Goal: Information Seeking & Learning: Learn about a topic

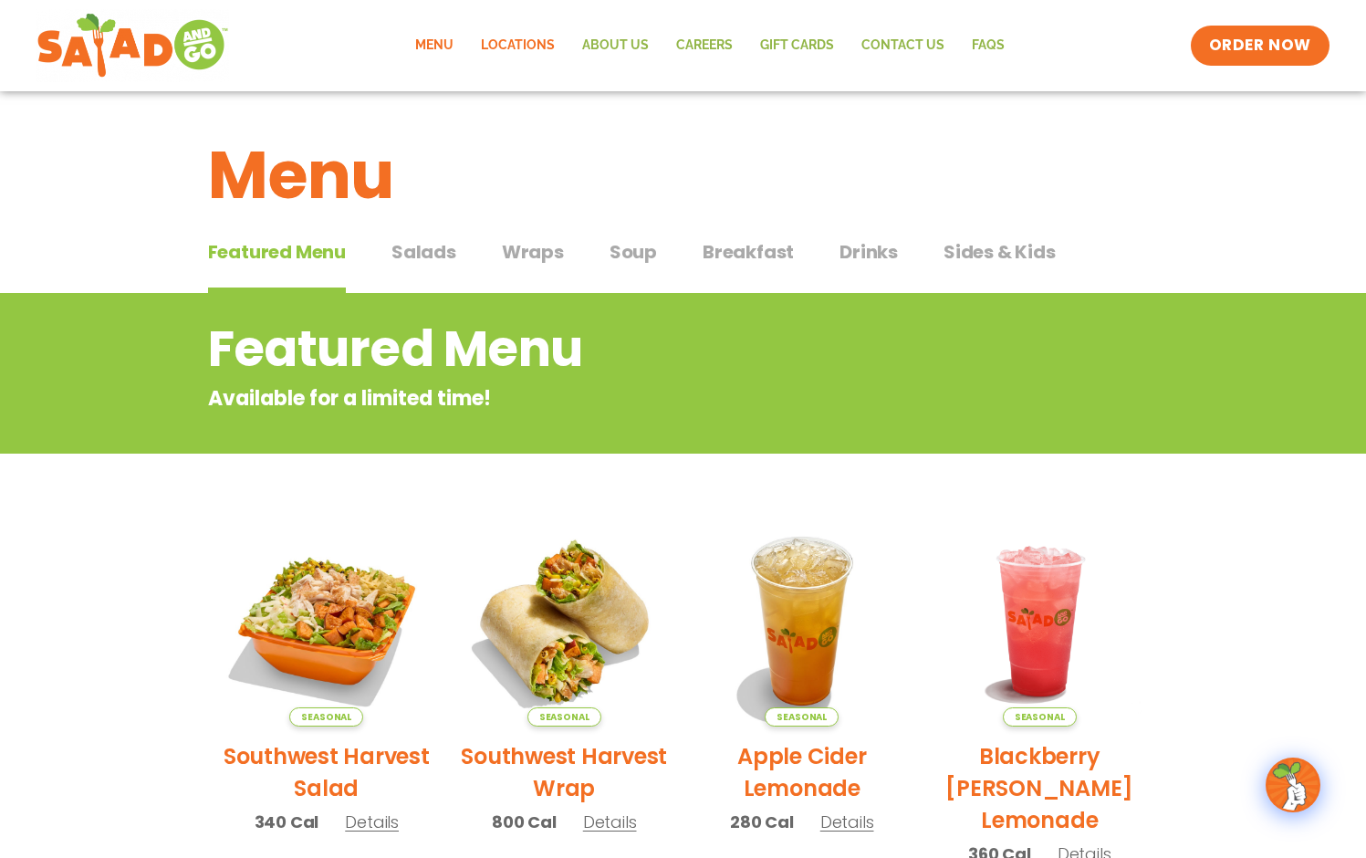
click at [509, 49] on link "Locations" at bounding box center [517, 46] width 101 height 42
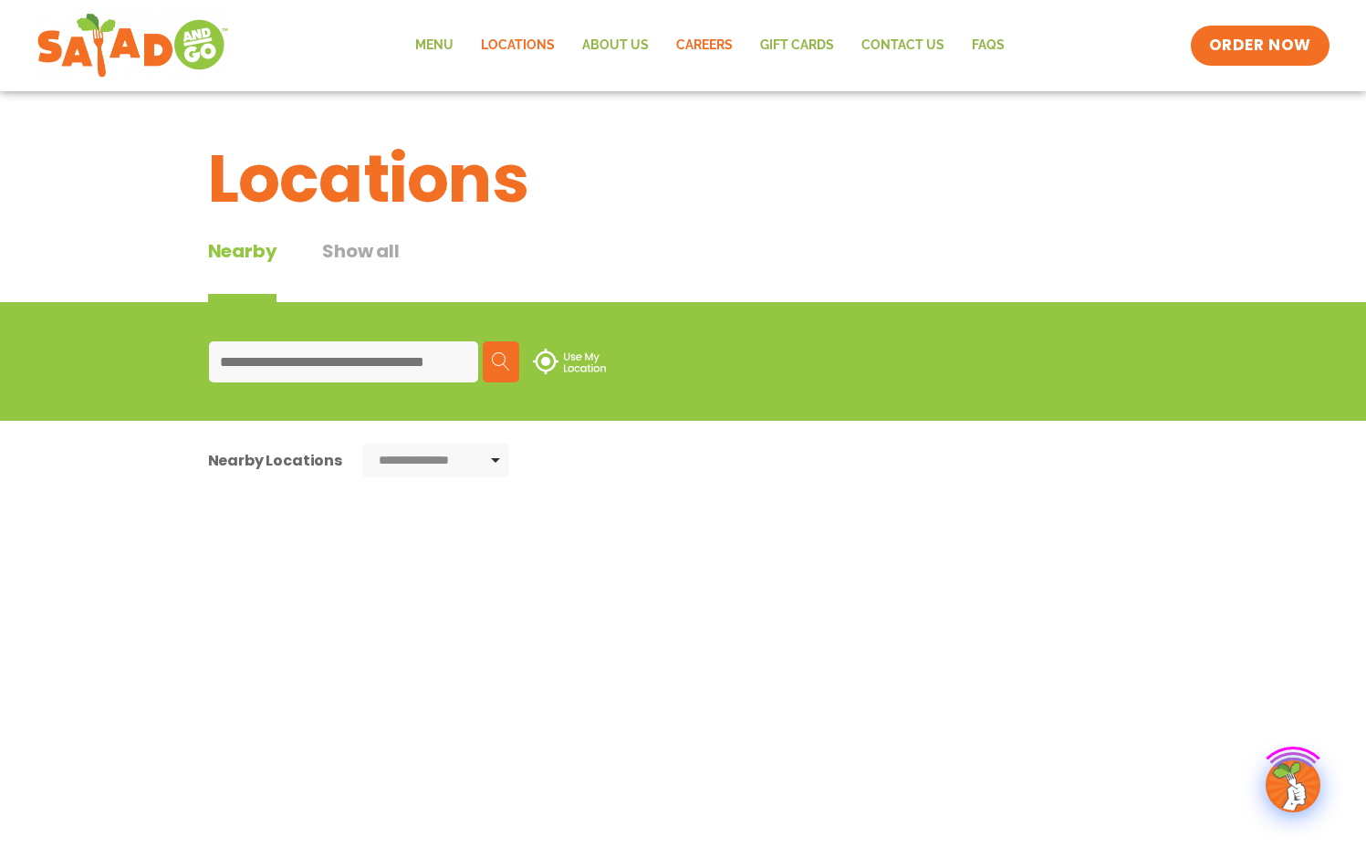
type input "*****"
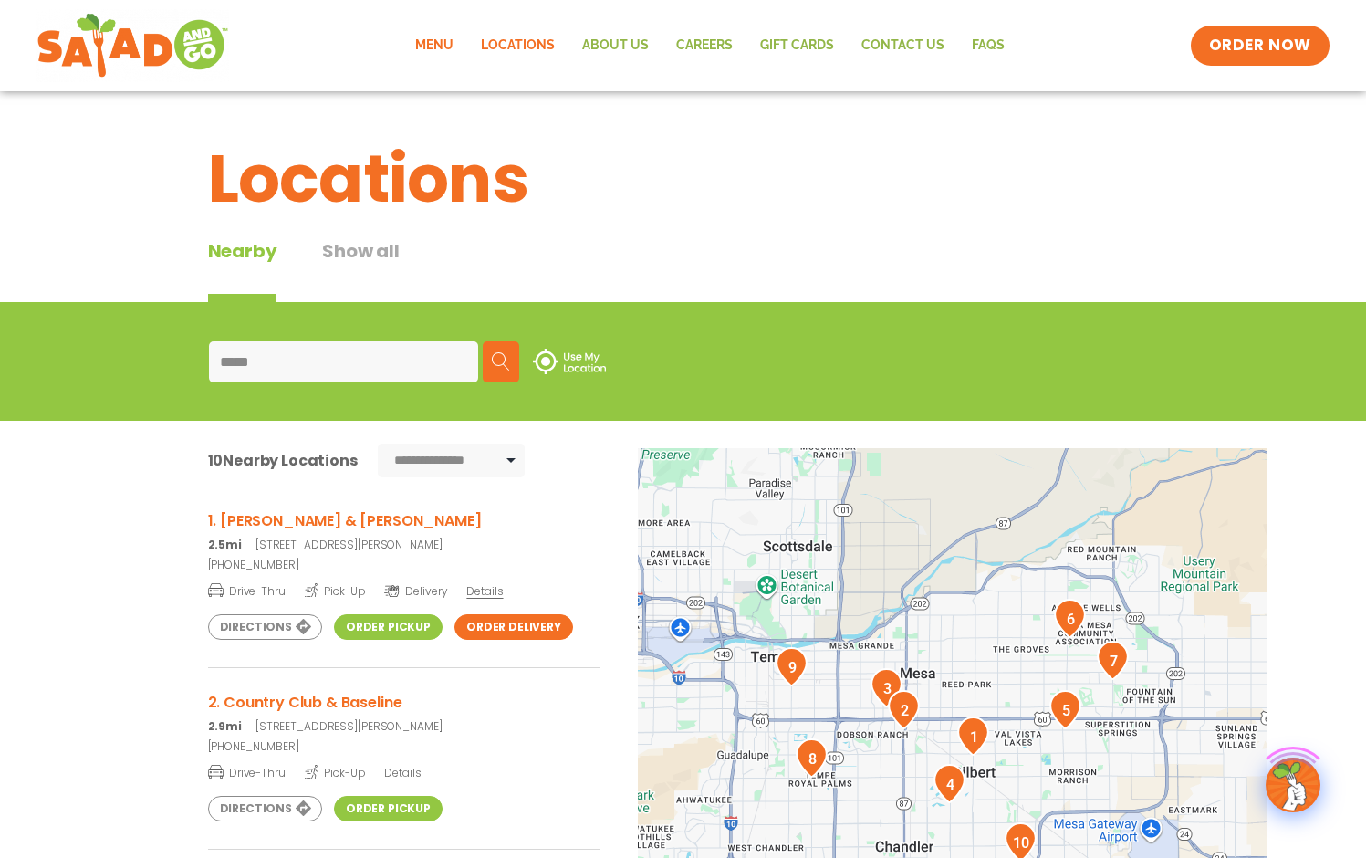
click at [441, 48] on link "Menu" at bounding box center [435, 46] width 66 height 42
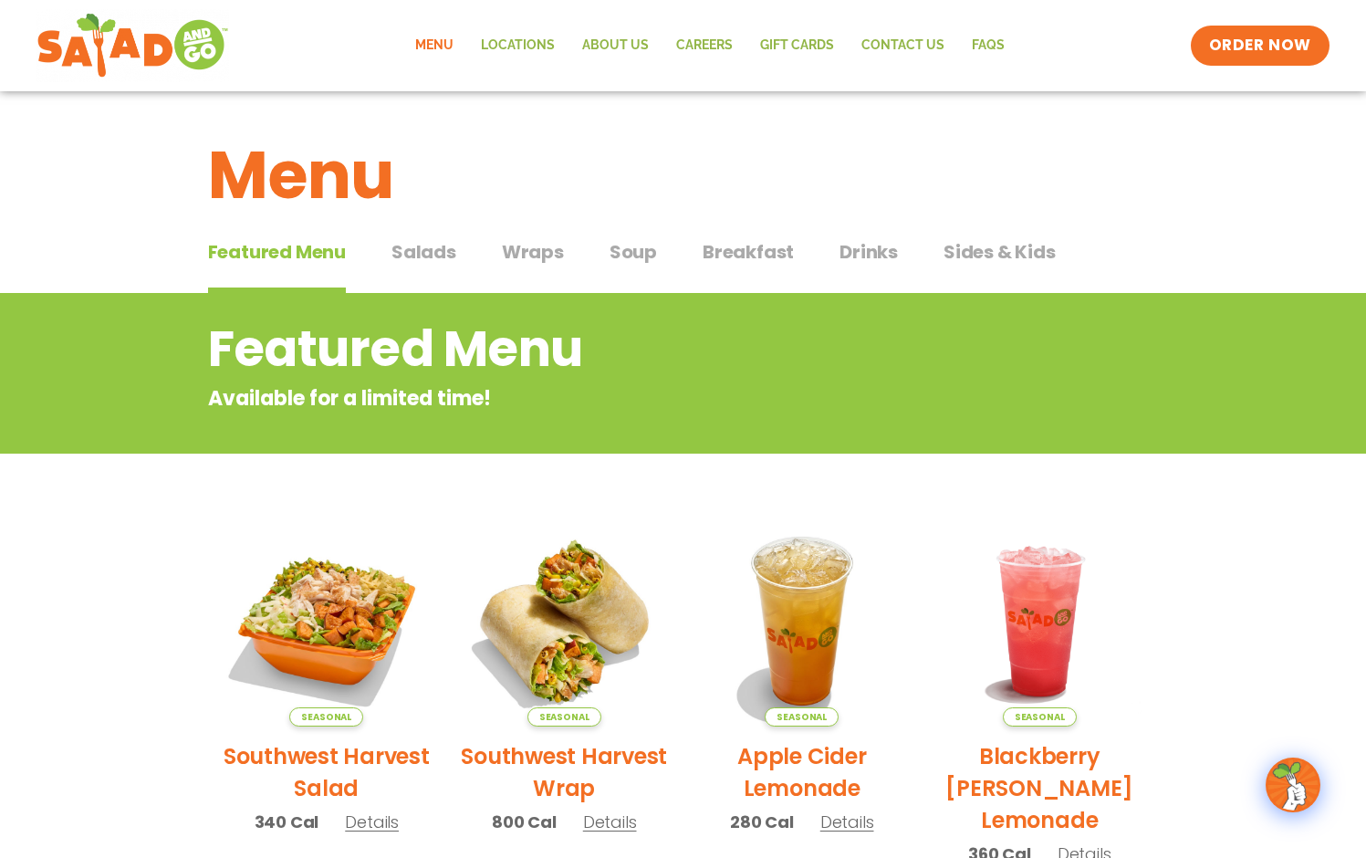
click at [1020, 252] on span "Sides & Kids" at bounding box center [1000, 251] width 112 height 27
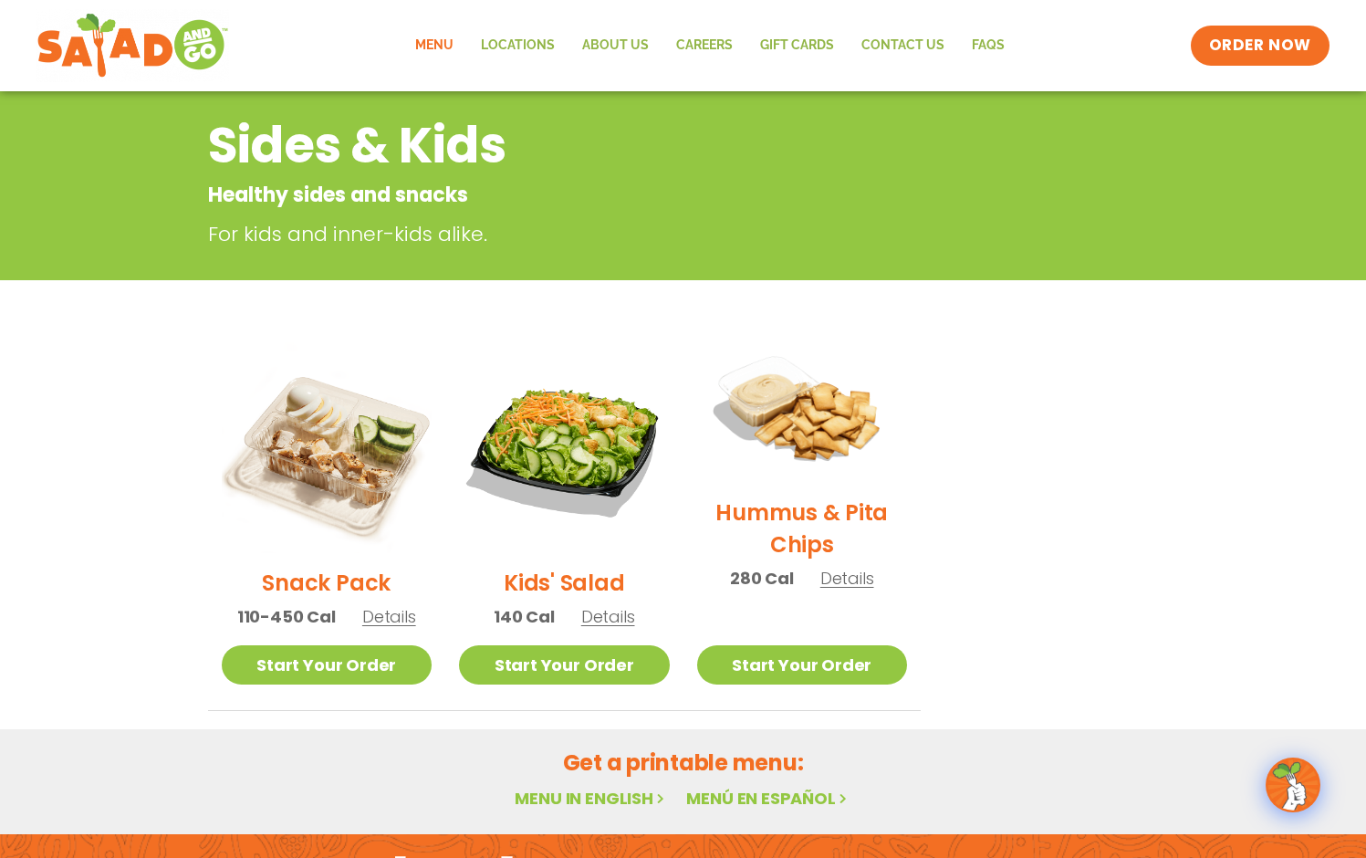
scroll to position [207, 0]
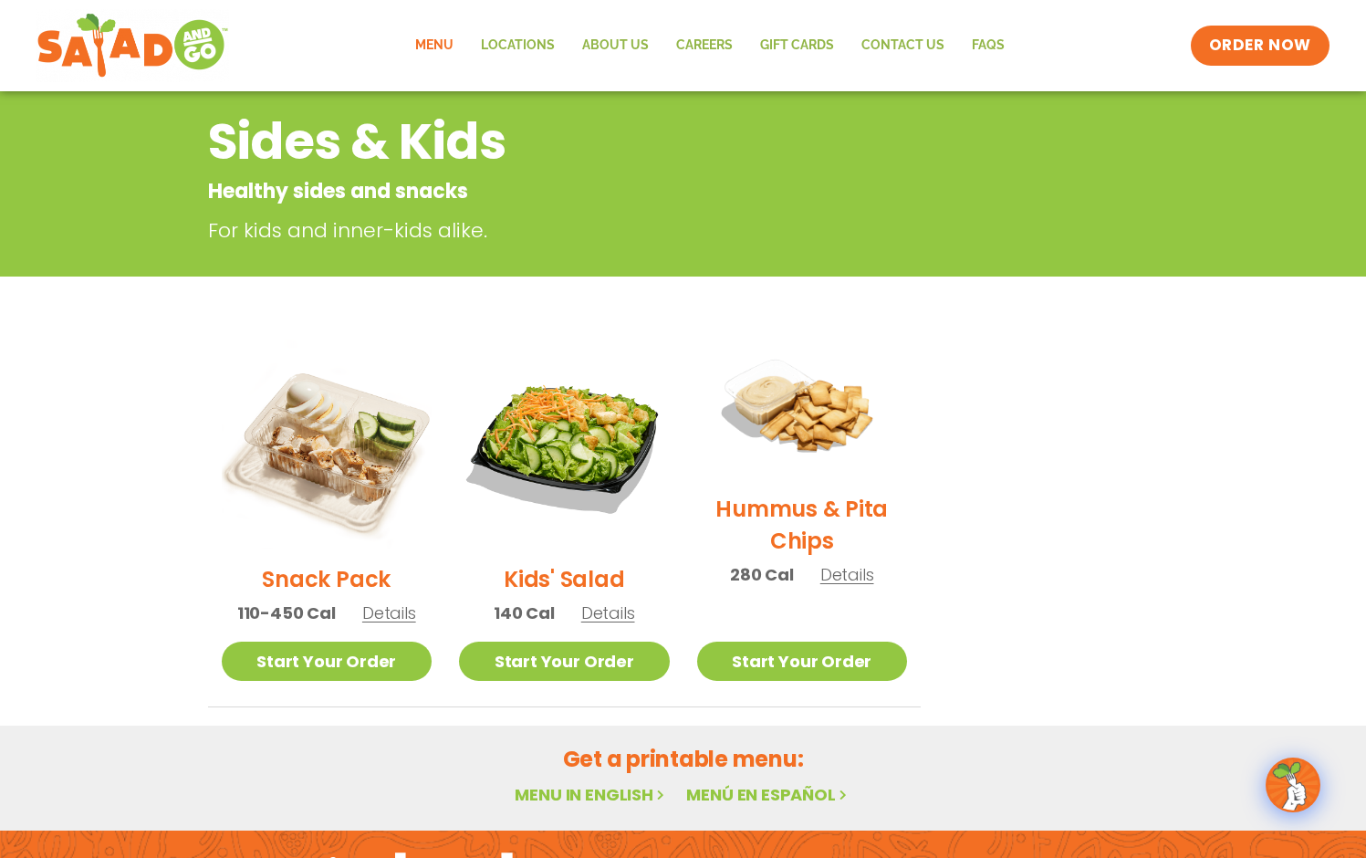
click at [376, 614] on span "Details" at bounding box center [389, 613] width 54 height 23
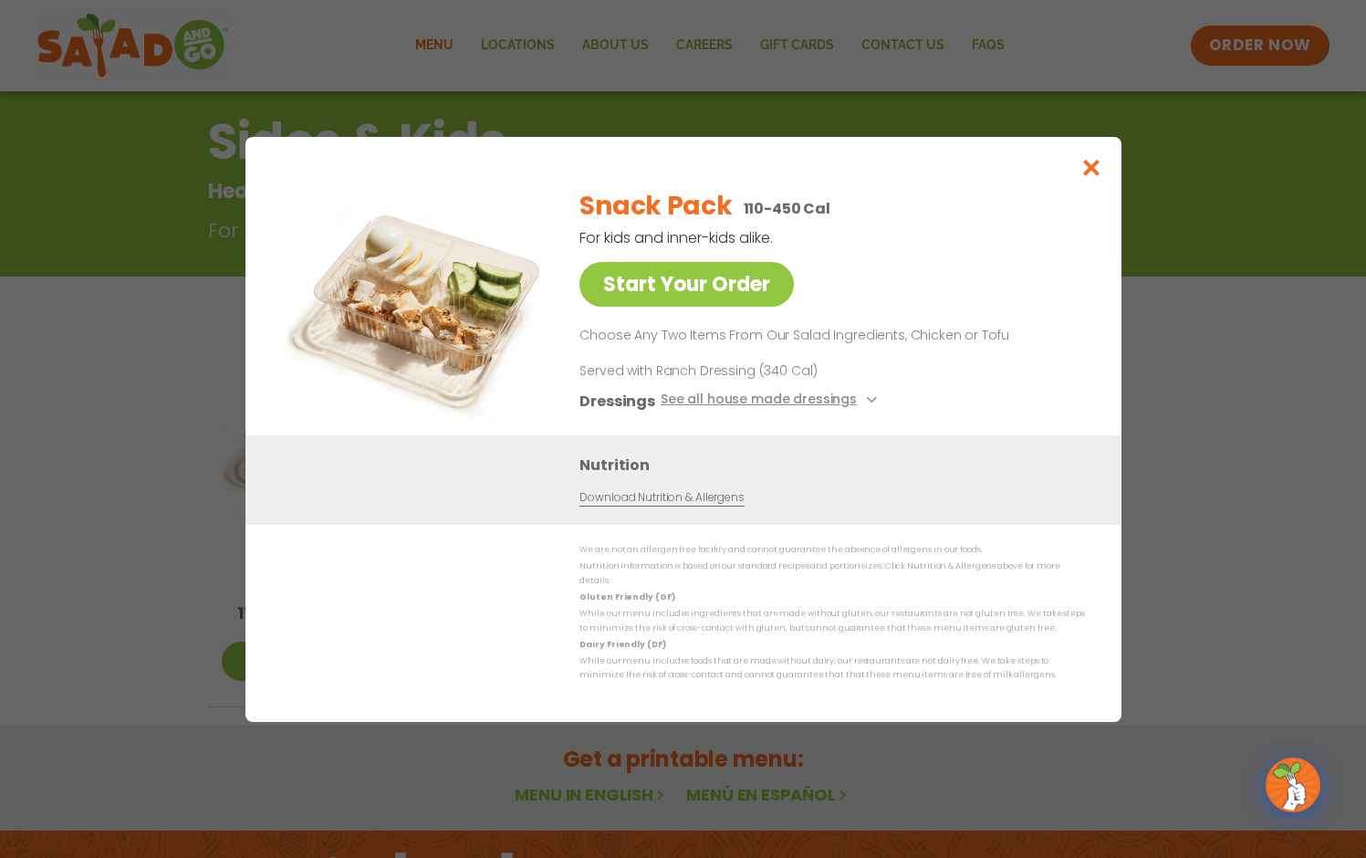
scroll to position [206, 0]
click at [714, 505] on link "Download Nutrition & Allergens" at bounding box center [662, 496] width 164 height 17
click at [1104, 165] on button "Close modal" at bounding box center [1091, 167] width 59 height 61
